Goal: Task Accomplishment & Management: Use online tool/utility

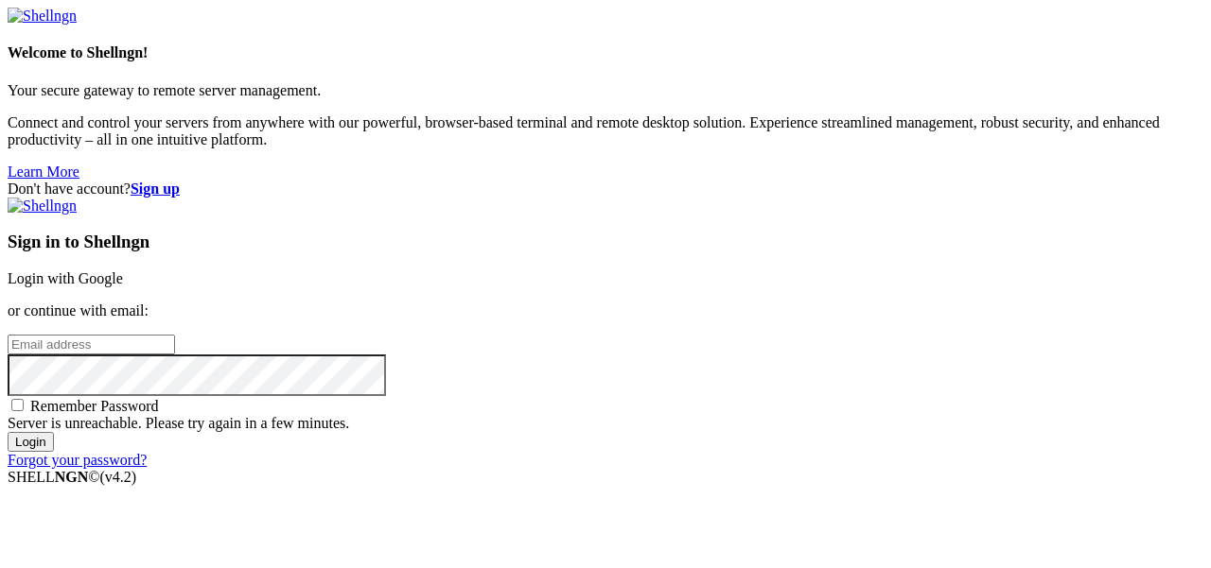
click at [123, 270] on link "Login with Google" at bounding box center [65, 278] width 115 height 16
click at [1035, 181] on div "Don't have account? Sign up Sign in to Shellngn Login with Google or continue w…" at bounding box center [605, 325] width 1195 height 288
click at [123, 270] on link "Login with Google" at bounding box center [65, 278] width 115 height 16
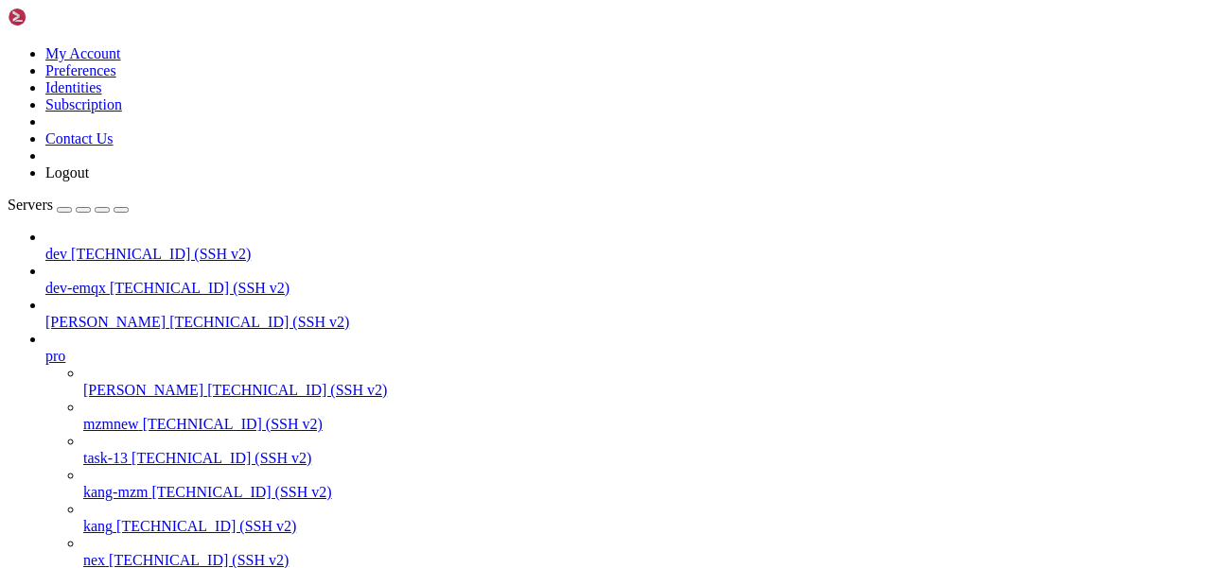
scroll to position [145, 0]
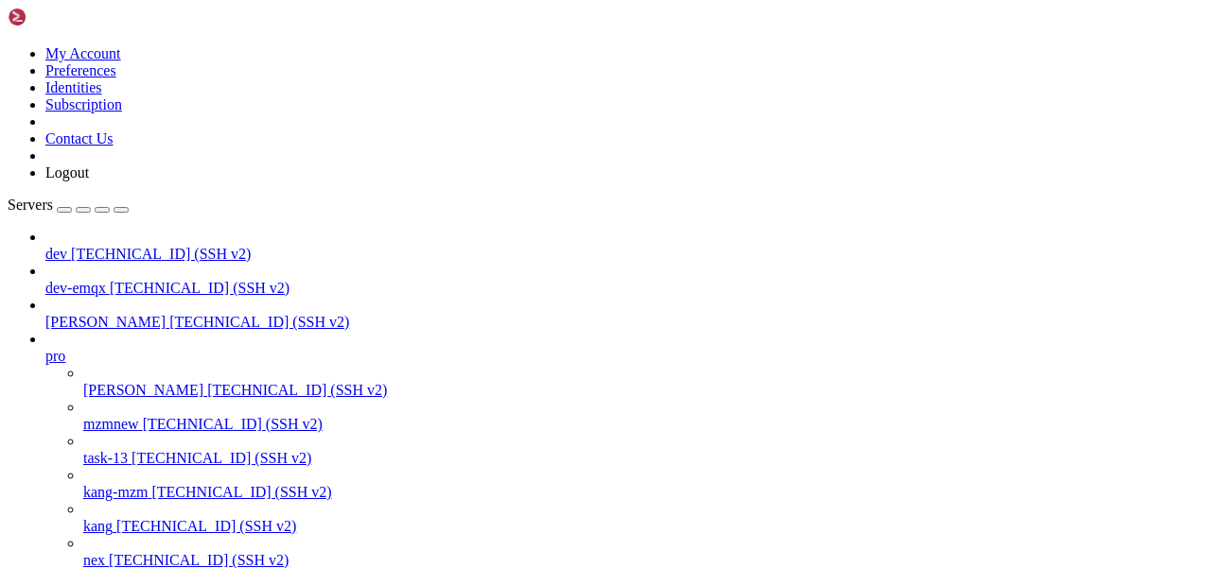
scroll to position [2406, 0]
